Goal: Task Accomplishment & Management: Use online tool/utility

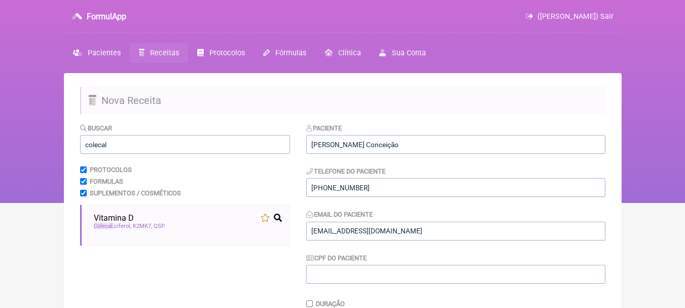
scroll to position [203, 0]
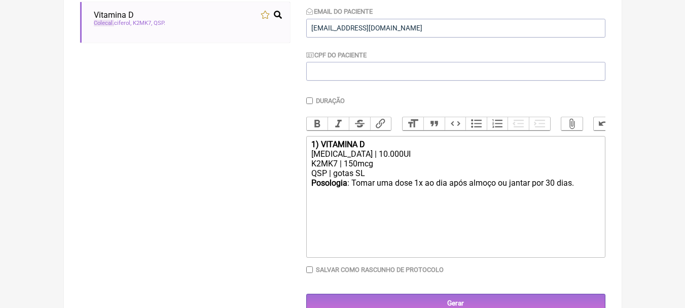
click at [403, 168] on div "K2MK7 | 150mcg" at bounding box center [455, 164] width 288 height 10
click at [404, 159] on div "[MEDICAL_DATA] | 10.000UI" at bounding box center [455, 154] width 288 height 10
click at [360, 143] on trix-editor "1) VITAMINA D Colecalciferol | 10.000UI K2MK7 | 150mcg QSP | gotas SL Posologia…" at bounding box center [455, 197] width 299 height 122
click at [398, 149] on div "1) VITAMINA D" at bounding box center [455, 144] width 288 height 10
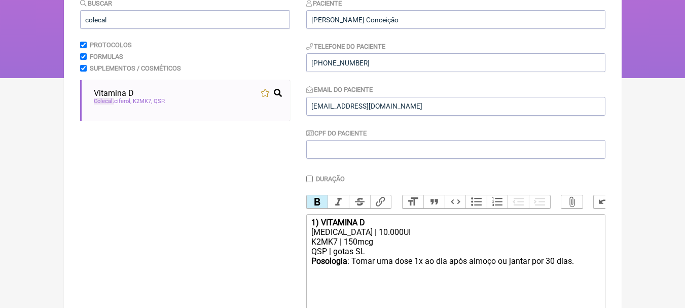
scroll to position [51, 0]
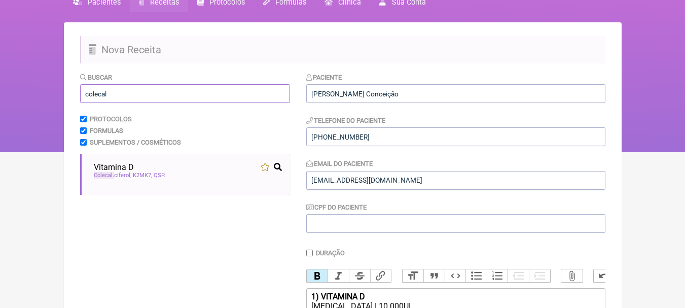
drag, startPoint x: 150, startPoint y: 99, endPoint x: 14, endPoint y: 99, distance: 135.9
click at [15, 99] on div "FormulApp (Leonam Leal) Sair Pacientes Receitas Protocolos Fórmulas Clínica Sua…" at bounding box center [342, 50] width 685 height 203
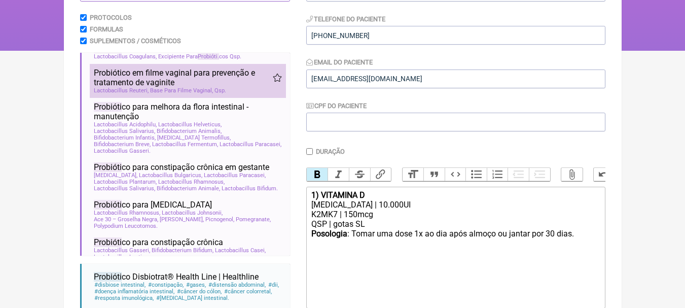
scroll to position [0, 0]
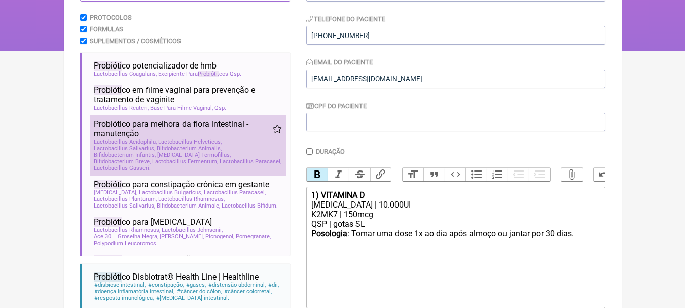
type input "probióti"
click at [236, 138] on span "Probióti co para melhora da flora intestinal - manutenção" at bounding box center [183, 128] width 179 height 19
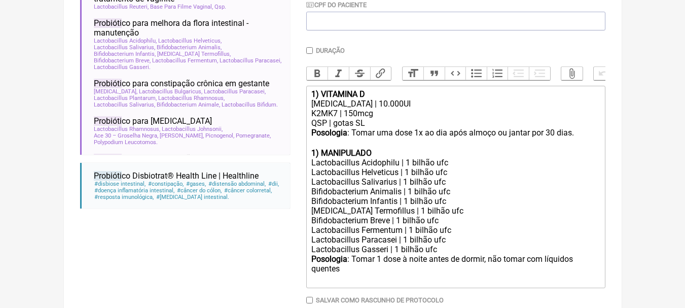
scroll to position [254, 0]
drag, startPoint x: 390, startPoint y: 158, endPoint x: 320, endPoint y: 157, distance: 69.5
click at [320, 157] on div "1) MANIPULADO" at bounding box center [455, 153] width 288 height 10
click at [452, 174] on div "Lactobacillus Helveticus | 1 bilhão ufc" at bounding box center [455, 172] width 288 height 10
drag, startPoint x: 381, startPoint y: 134, endPoint x: 285, endPoint y: 133, distance: 95.3
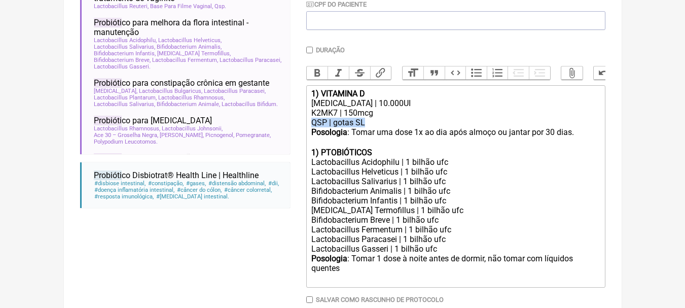
click at [285, 133] on form "Buscar probióti Protocolos Formulas Suplementos / Cosméticos Probióti co potenc…" at bounding box center [342, 105] width 525 height 473
copy div "QSP | gotas SL"
click at [463, 253] on div "Lactobacillus Gasseri | 1 bilhão ufc" at bounding box center [455, 249] width 288 height 10
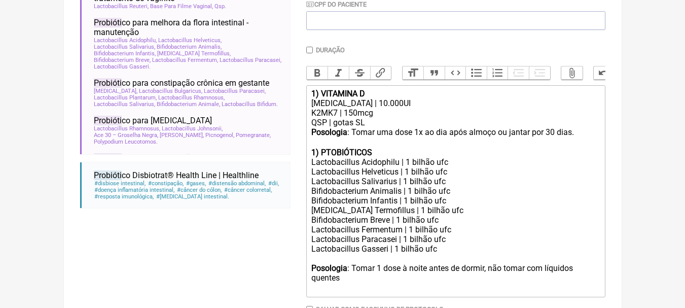
paste trix-editor "QSP | gotas SL"
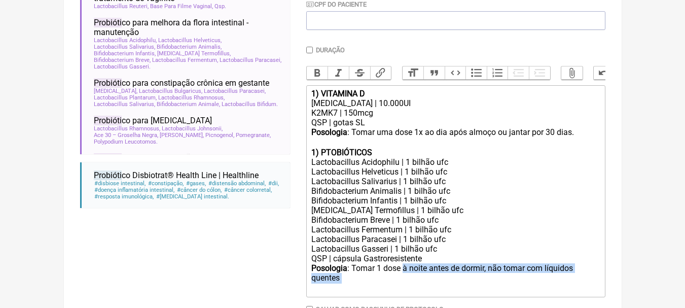
drag, startPoint x: 404, startPoint y: 276, endPoint x: 412, endPoint y: 287, distance: 14.2
click at [412, 287] on div "Posologia : Tomar 1 dose à noite antes de dormir, não tomar com líquidos quente…" at bounding box center [455, 278] width 288 height 30
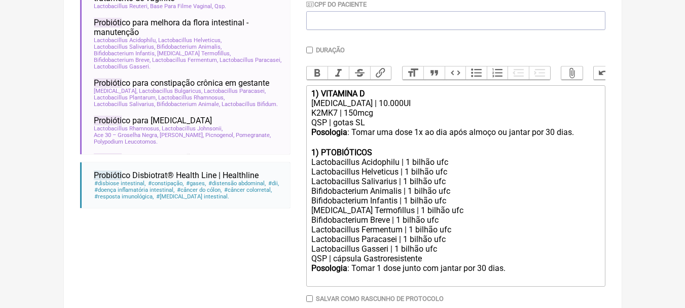
click at [330, 156] on strong "1) PTOBIÓTICOS" at bounding box center [341, 153] width 61 height 10
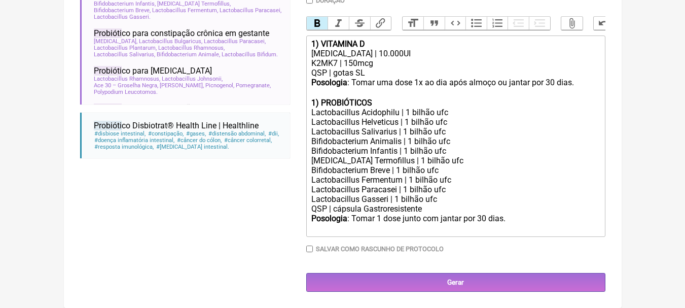
scroll to position [311, 0]
click at [314, 100] on strong "1) PROBIÓTICOS" at bounding box center [341, 103] width 61 height 10
click at [480, 163] on div "Streptococcus Termofillus | 1 bilhão ufc" at bounding box center [455, 161] width 288 height 10
click at [487, 199] on div "Lactobacillus Gasseri | 1 bilhão ufc QSP | cápsula Gastroresistente" at bounding box center [455, 203] width 288 height 19
click at [516, 219] on div "Posologia : Tomar 1 dose junto com jantar por 30 dias." at bounding box center [455, 222] width 288 height 19
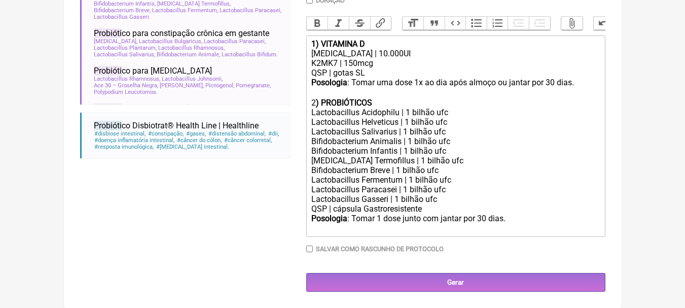
click at [367, 208] on div "Lactobacillus Gasseri | 1 bilhão ufc QSP | cápsula Gastroresistente" at bounding box center [455, 203] width 288 height 19
type trix-editor "<div><strong>1) VITAMINA D</strong></div><div>Colecalciferol | 10.000UI</div><d…"
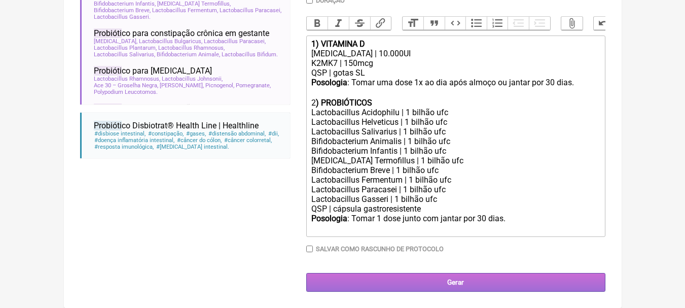
click at [432, 283] on input "Gerar" at bounding box center [455, 282] width 299 height 19
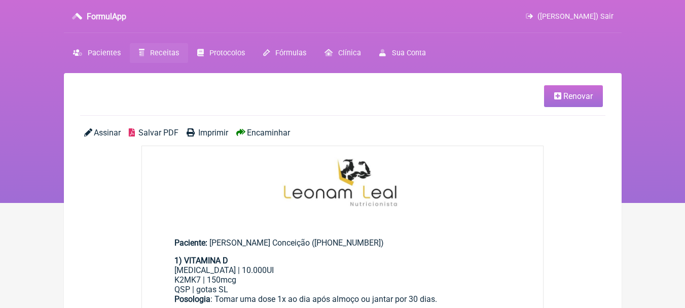
click at [162, 133] on span "Salvar PDF" at bounding box center [158, 133] width 40 height 10
click at [110, 54] on span "Pacientes" at bounding box center [104, 53] width 33 height 9
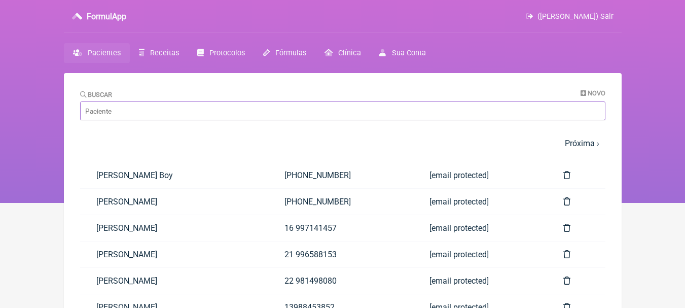
click at [230, 106] on input "Buscar" at bounding box center [342, 110] width 525 height 19
type input "anna carol"
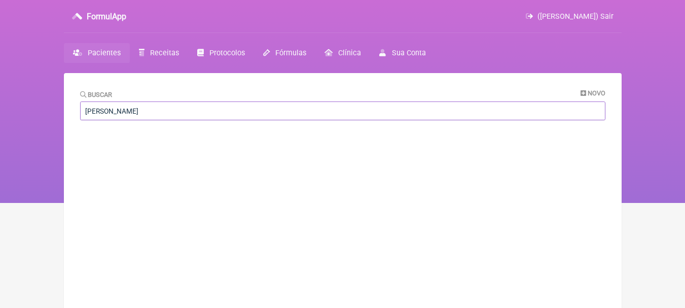
drag, startPoint x: 41, startPoint y: 117, endPoint x: 8, endPoint y: 118, distance: 33.0
click at [11, 118] on div "FormulApp (Leonam Leal) Sair Pacientes Receitas Protocolos Fórmulas Clínica Sua…" at bounding box center [342, 101] width 685 height 203
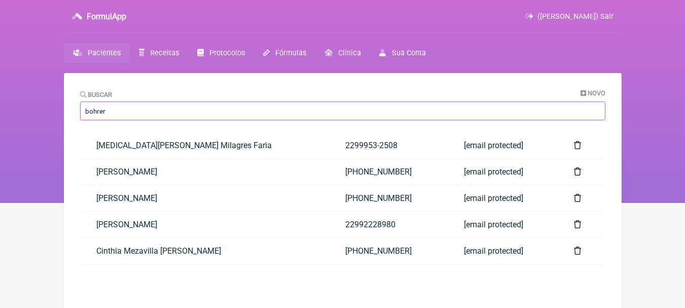
type input "bohrer"
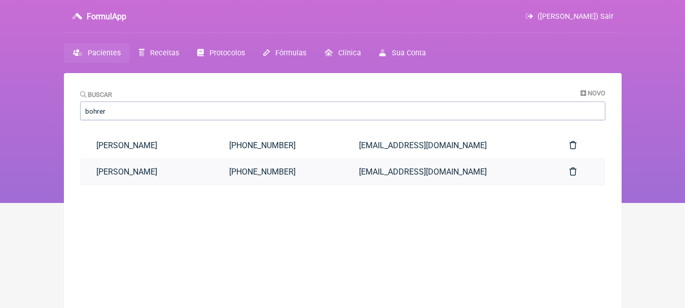
click at [213, 176] on link "[PERSON_NAME]" at bounding box center [146, 172] width 133 height 26
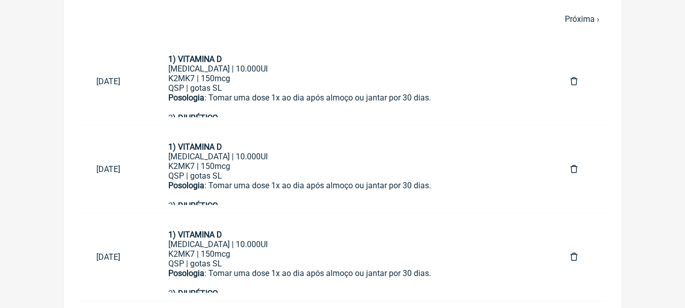
scroll to position [472, 0]
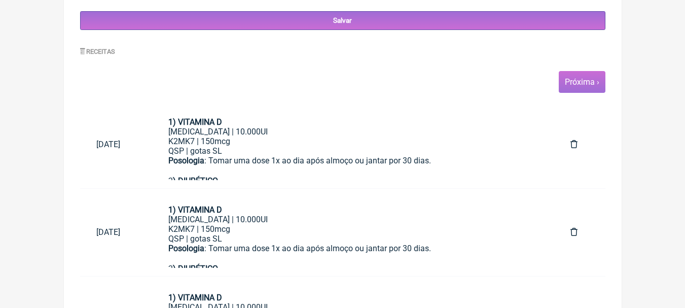
click at [590, 84] on link "Próxima ›" at bounding box center [582, 82] width 34 height 10
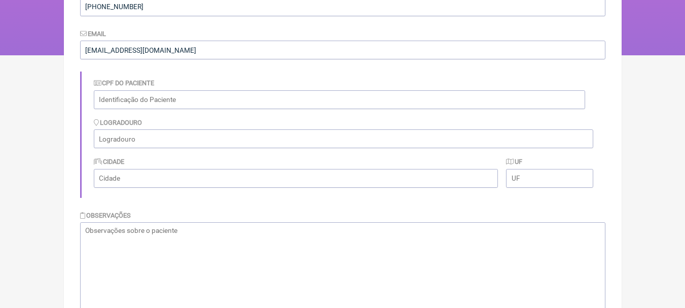
scroll to position [377, 0]
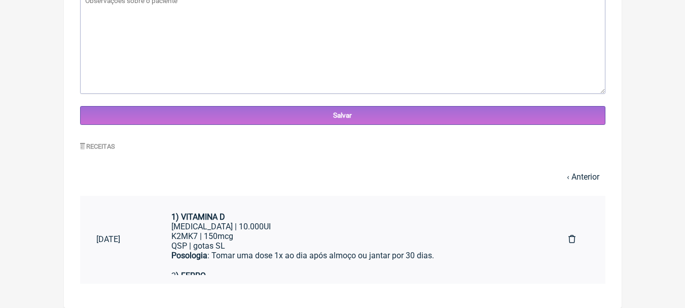
click at [321, 242] on div "QSP | gotas SL" at bounding box center [353, 246] width 365 height 10
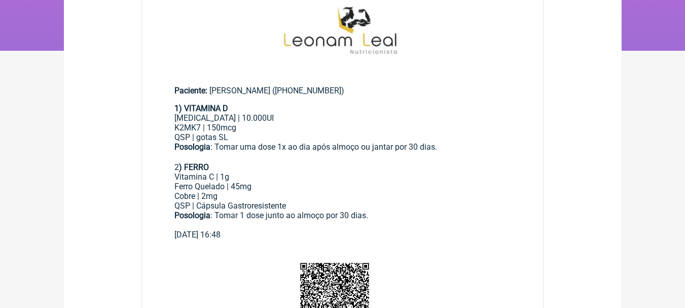
scroll to position [51, 0]
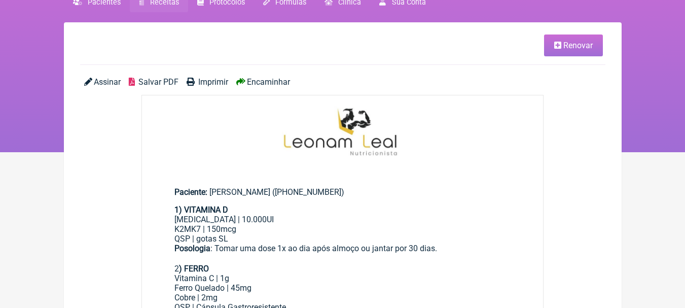
click at [568, 49] on span "Renovar" at bounding box center [577, 46] width 29 height 10
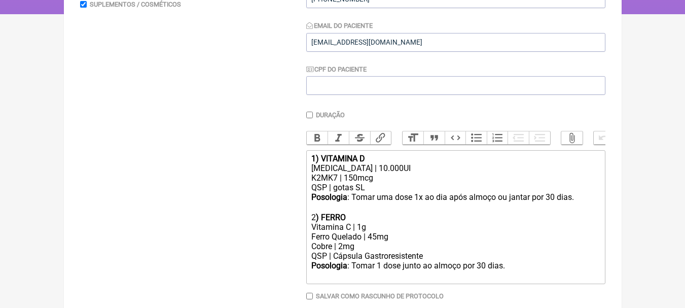
scroll to position [243, 0]
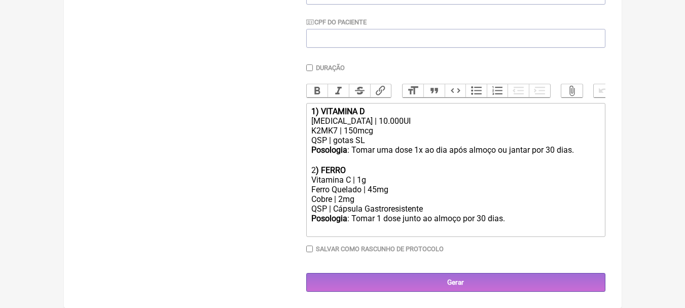
click at [373, 122] on div "[MEDICAL_DATA] | 10.000UI" at bounding box center [455, 121] width 288 height 10
click at [355, 132] on div "K2MK7 | 150mcg" at bounding box center [455, 131] width 288 height 10
click at [558, 153] on div "Posologia : Tomar uma dose 1x ao dia após almoço ou jantar por 30 dias. ㅤ" at bounding box center [455, 155] width 288 height 20
click at [550, 150] on div "Posologia : Tomar uma dose 1x ao dia após almoço ou jantar por 30 dias. ㅤ" at bounding box center [455, 155] width 288 height 20
click at [482, 220] on div "Posologia : Tomar 1 dose junto ao almoço por 30 dias." at bounding box center [455, 218] width 288 height 10
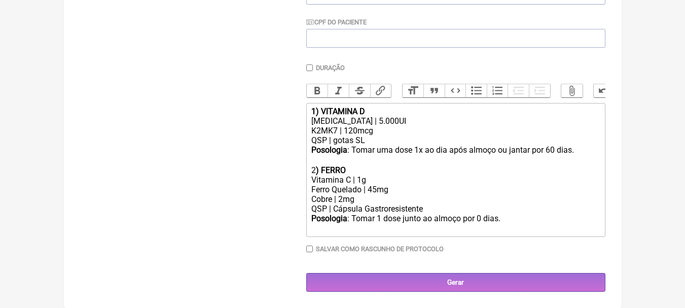
type trix-editor "<div><strong>1) VITAMINA D</strong></div><div>[MEDICAL_DATA] | 5.000UI</div><di…"
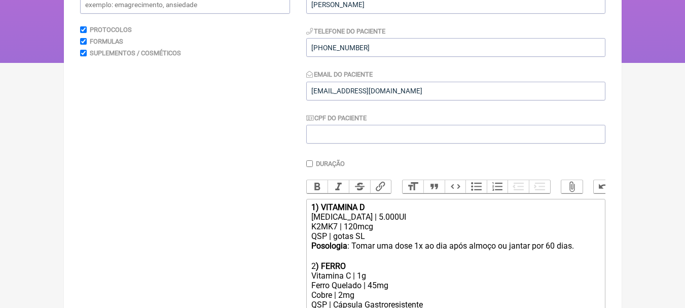
scroll to position [0, 0]
